Goal: Information Seeking & Learning: Learn about a topic

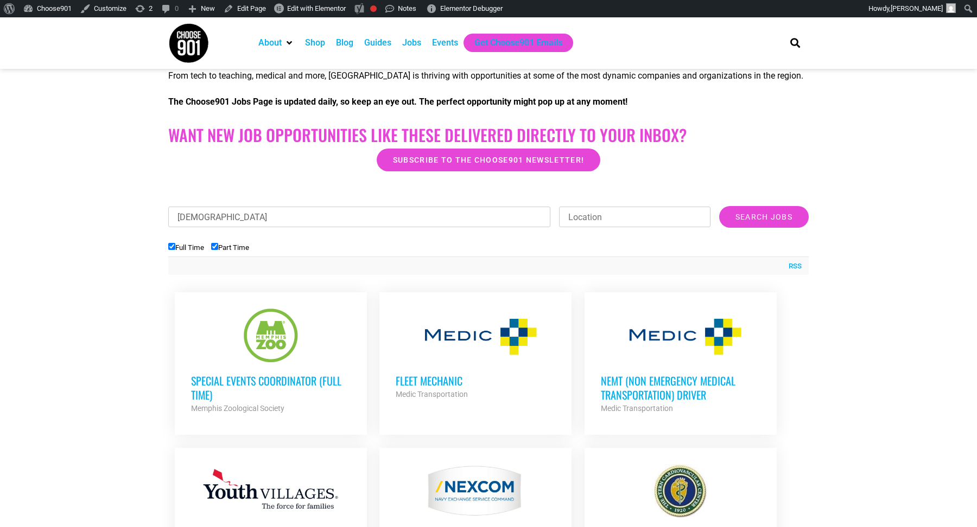
type input "[DEMOGRAPHIC_DATA]"
click at [719, 206] on input "Search Jobs" at bounding box center [764, 217] width 90 height 22
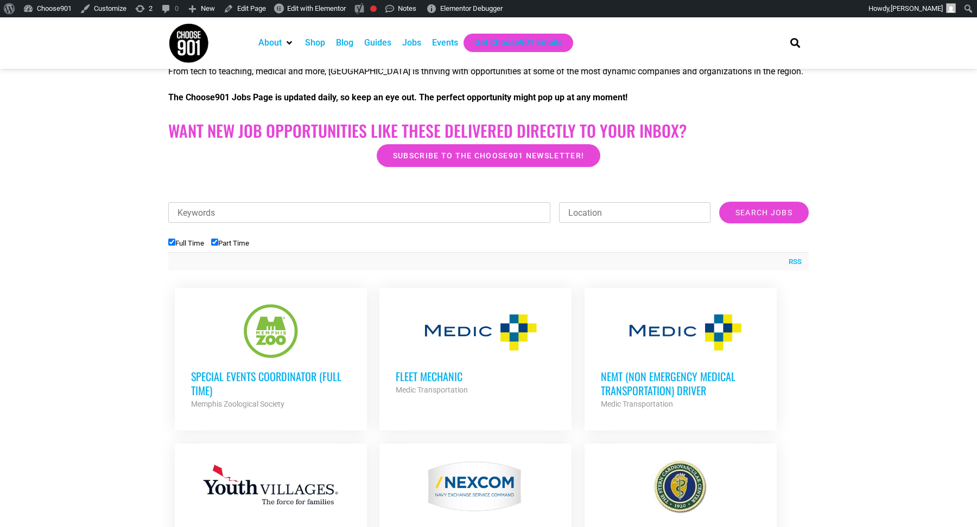
click at [304, 202] on input "Keywords" at bounding box center [359, 212] width 382 height 21
type input "baptist"
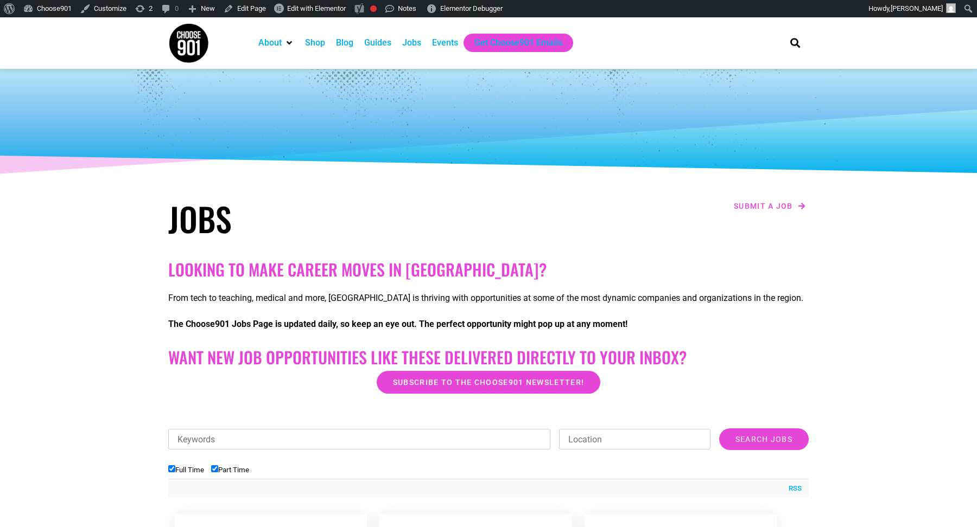
click at [460, 438] on input "Keywords" at bounding box center [359, 439] width 382 height 21
type input "baptist"
click at [719, 429] on input "Search Jobs" at bounding box center [764, 440] width 90 height 22
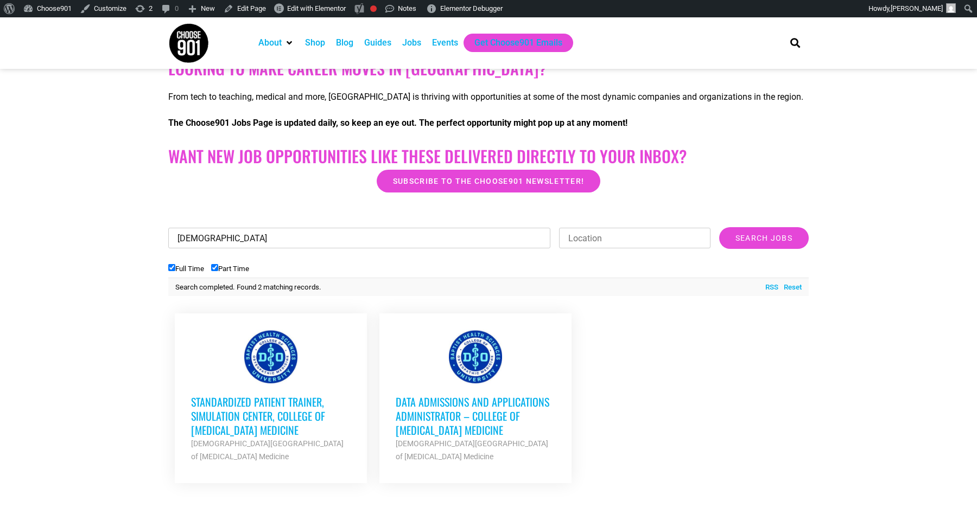
scroll to position [307, 0]
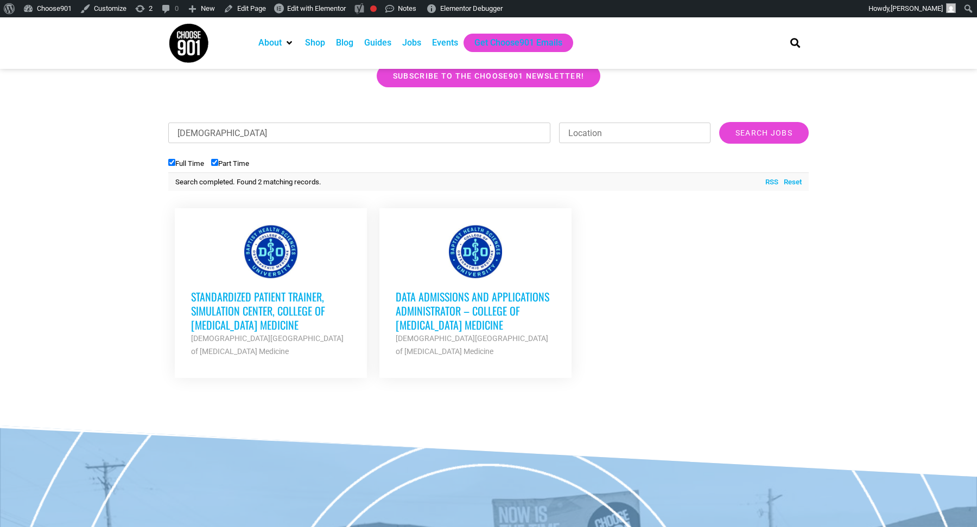
click at [272, 309] on h3 "Standardized Patient Trainer, Simulation Center, College of Osteopathic Medicine" at bounding box center [271, 311] width 160 height 42
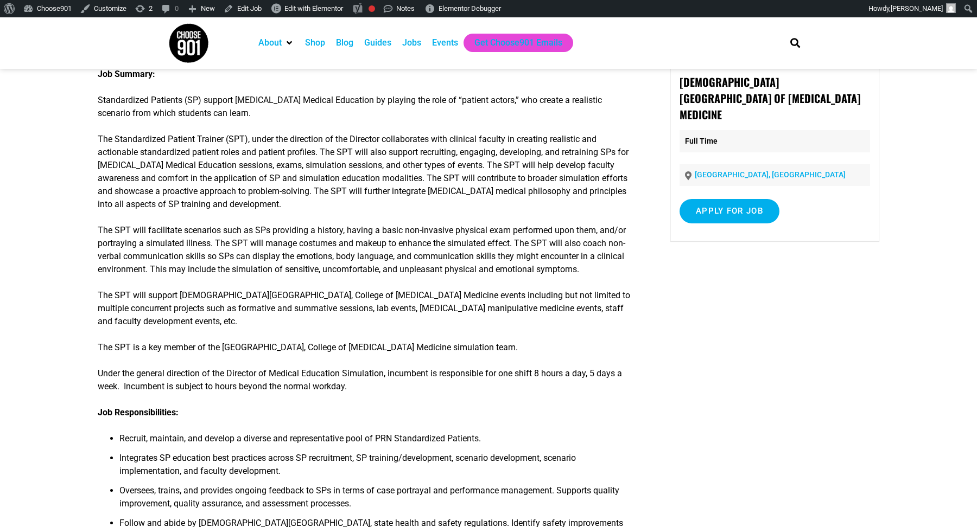
scroll to position [118, 0]
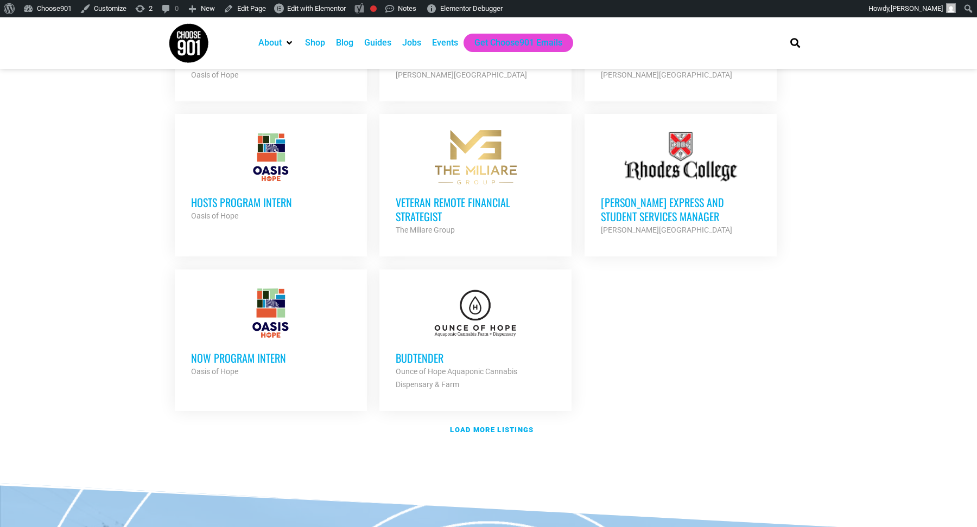
scroll to position [1164, 0]
click at [511, 425] on strong "Load more listings" at bounding box center [492, 429] width 84 height 8
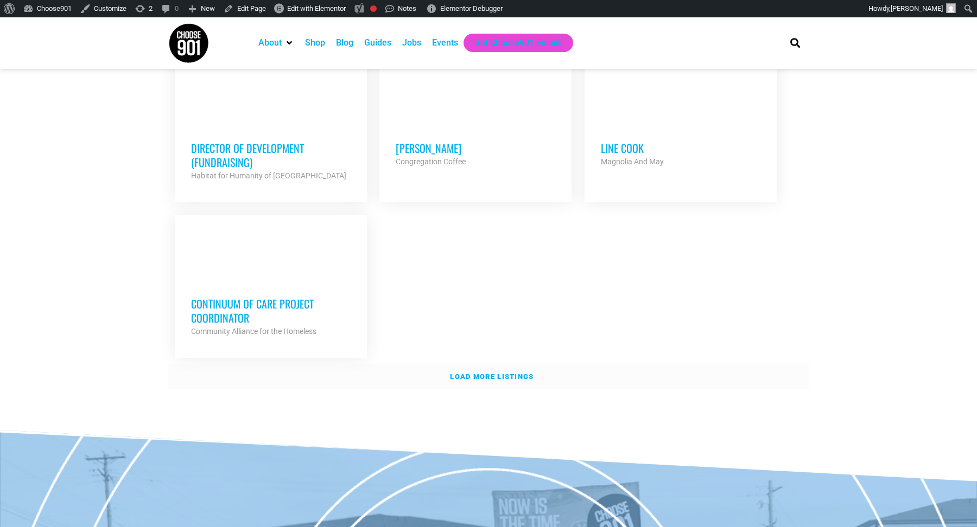
scroll to position [2373, 0]
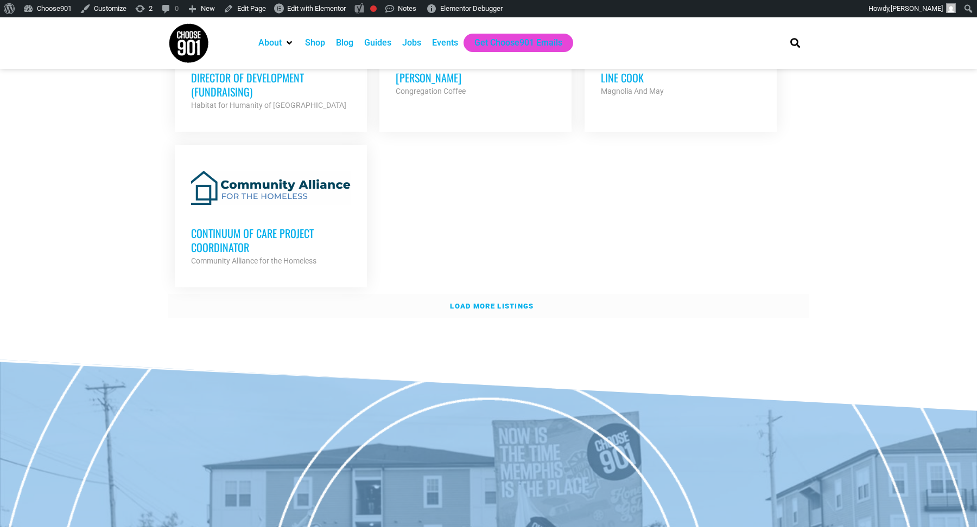
click at [513, 302] on strong "Load more listings" at bounding box center [492, 306] width 84 height 8
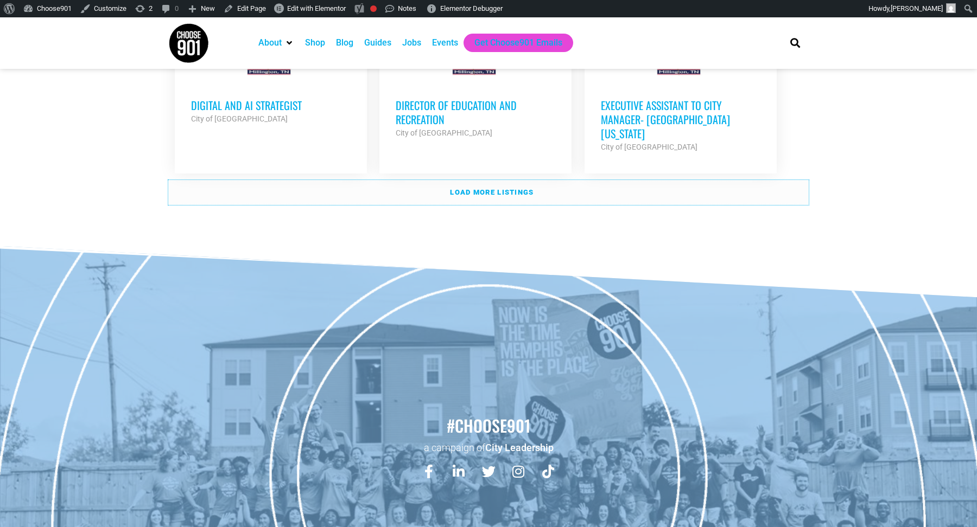
scroll to position [3482, 0]
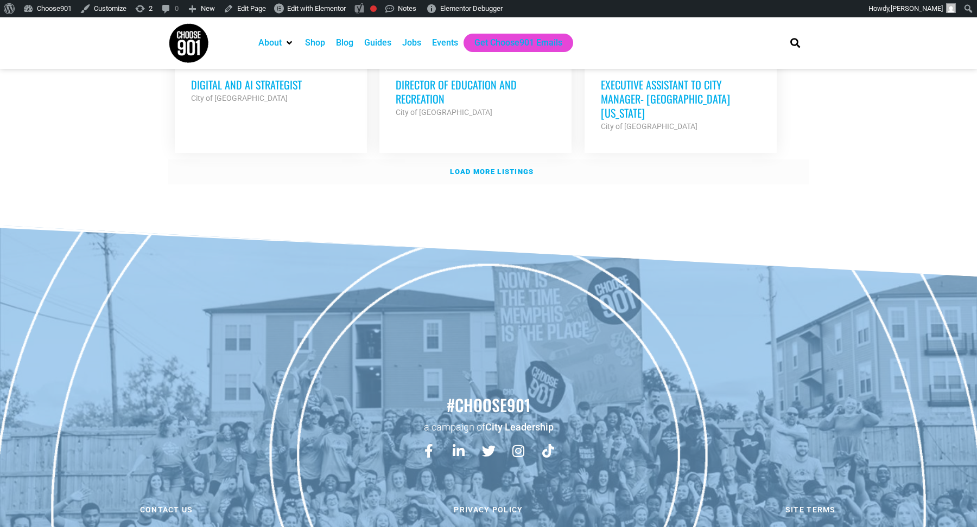
click at [535, 160] on link "Load more listings" at bounding box center [488, 172] width 640 height 25
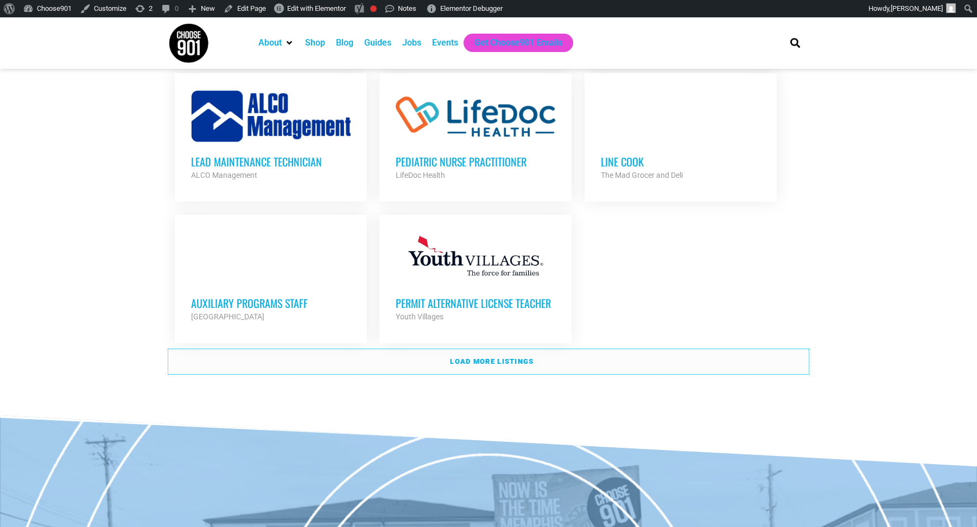
scroll to position [4359, 0]
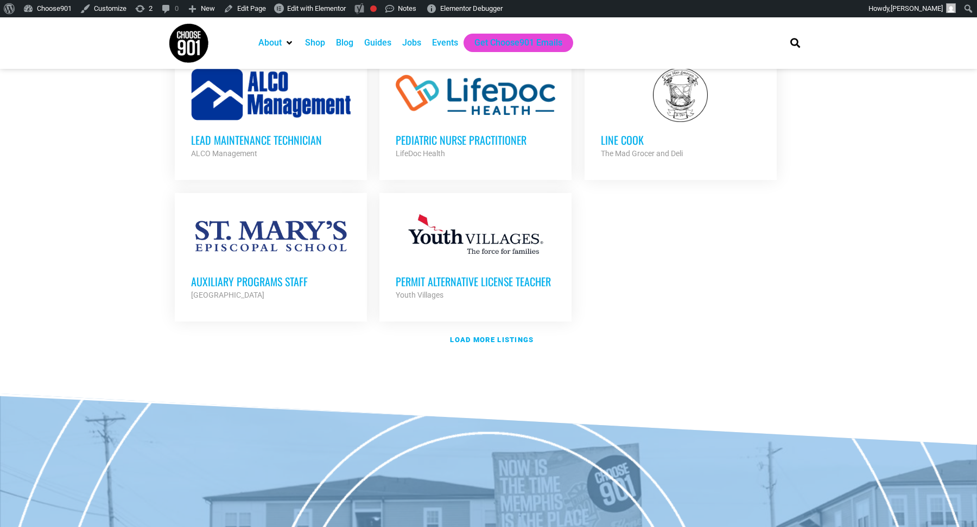
click at [532, 336] on strong "Load more listings" at bounding box center [492, 340] width 84 height 8
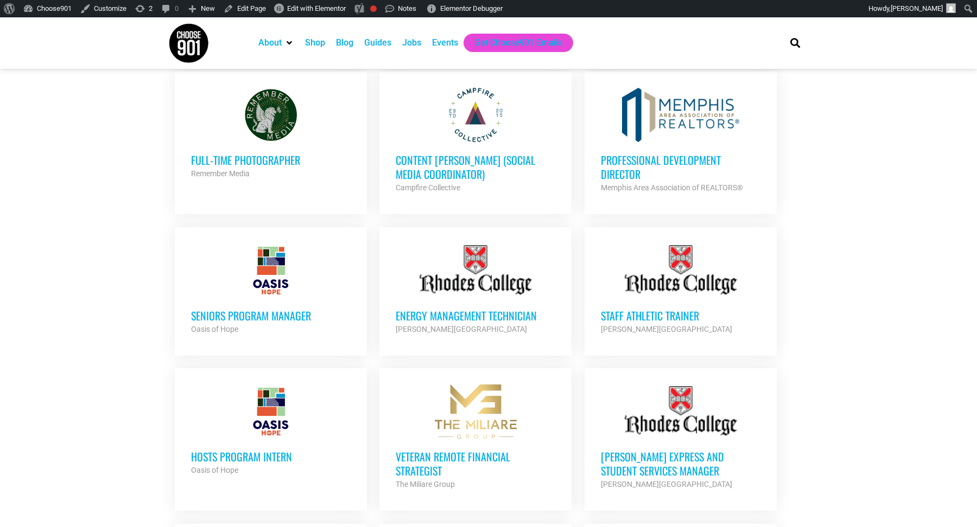
scroll to position [908, 0]
